Goal: Navigation & Orientation: Go to known website

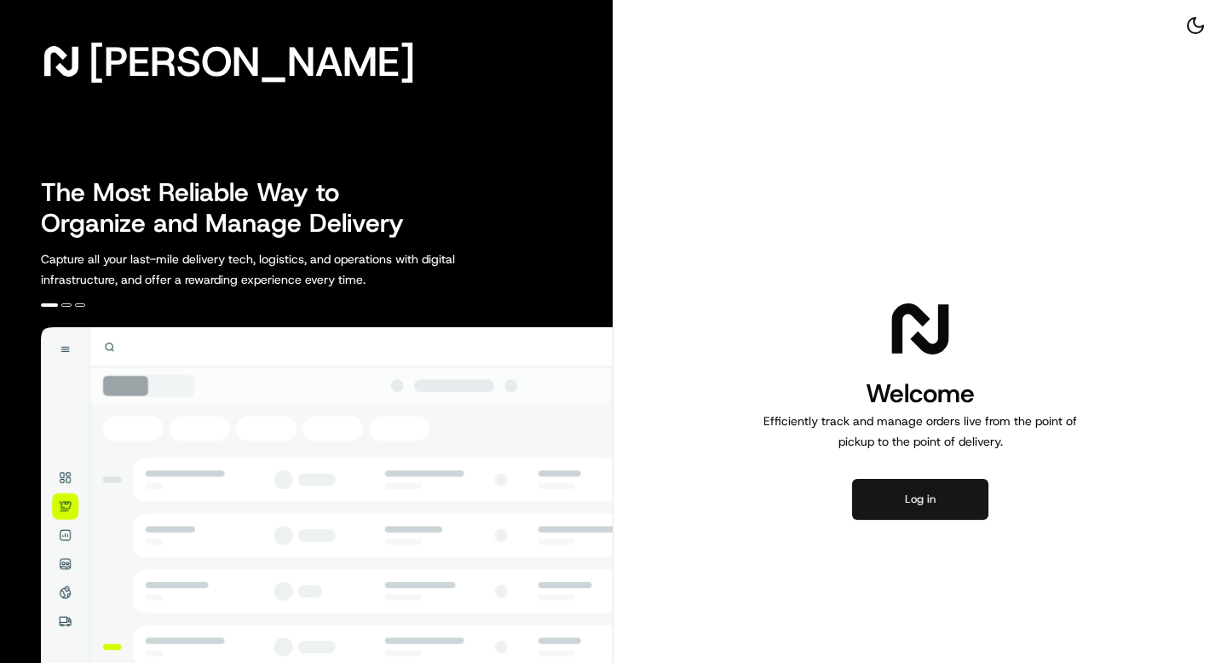
click at [906, 508] on button "Log in" at bounding box center [920, 499] width 136 height 41
